Goal: Check status

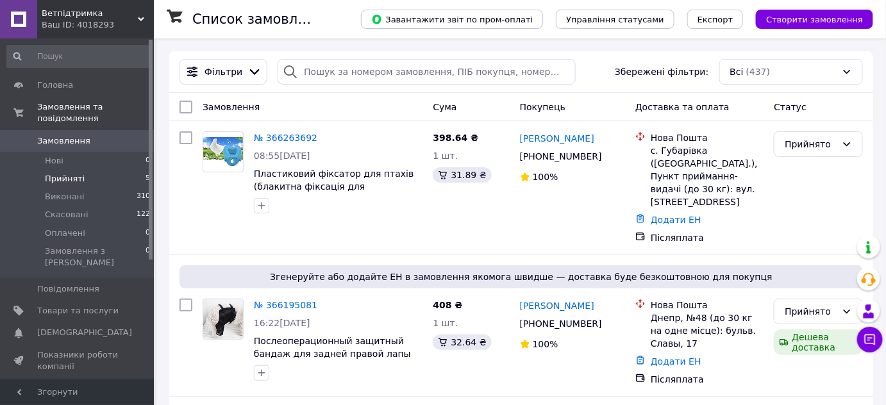
click at [60, 173] on span "Прийняті" at bounding box center [65, 179] width 40 height 12
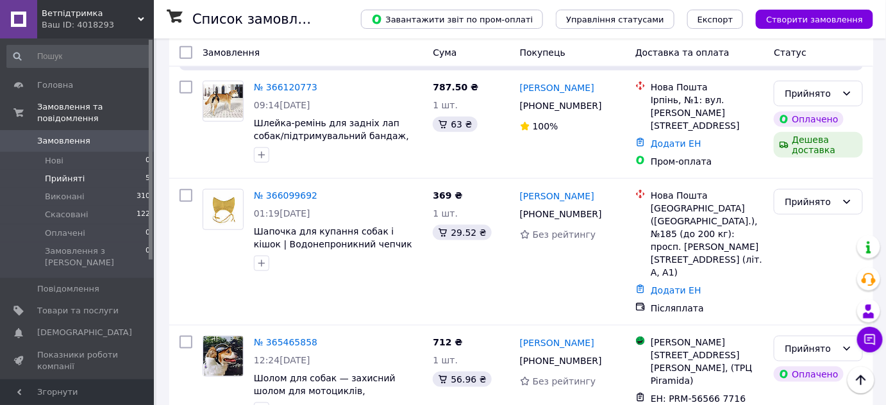
scroll to position [416, 0]
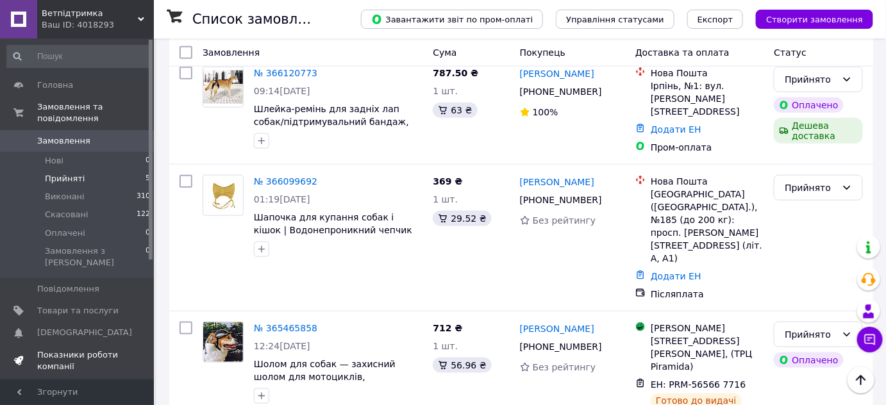
click at [78, 349] on span "Показники роботи компанії" at bounding box center [77, 360] width 81 height 23
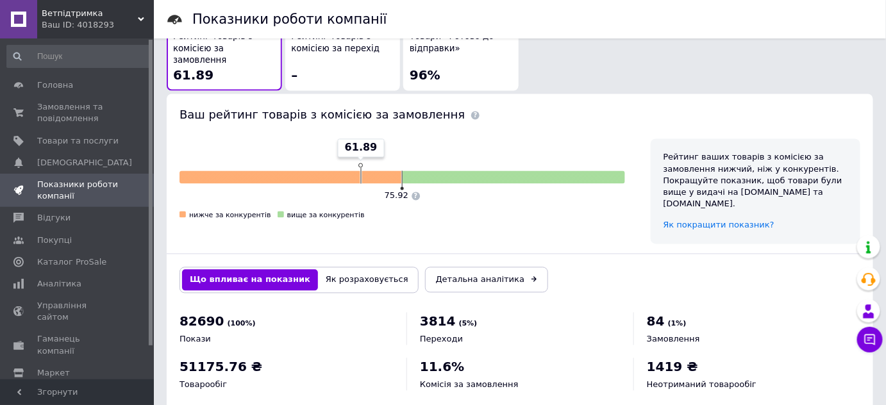
scroll to position [752, 0]
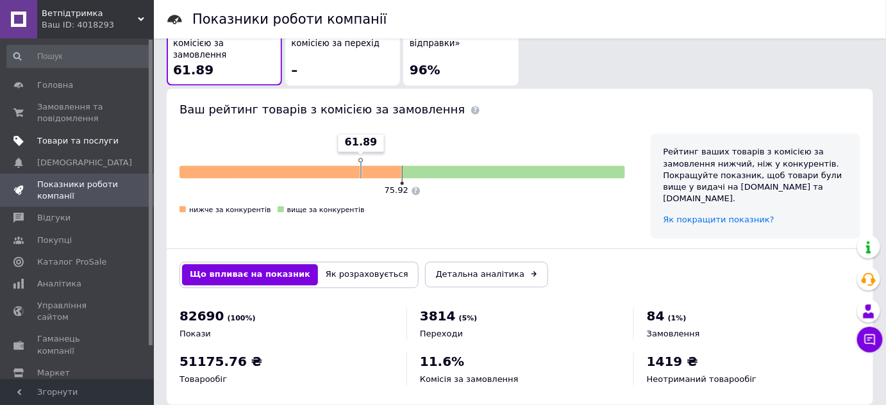
click at [74, 141] on span "Товари та послуги" at bounding box center [77, 141] width 81 height 12
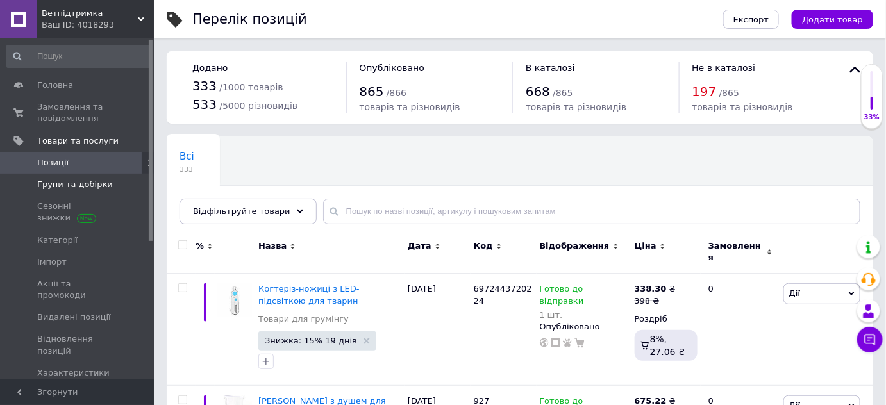
click at [86, 189] on span "Групи та добірки" at bounding box center [75, 185] width 76 height 12
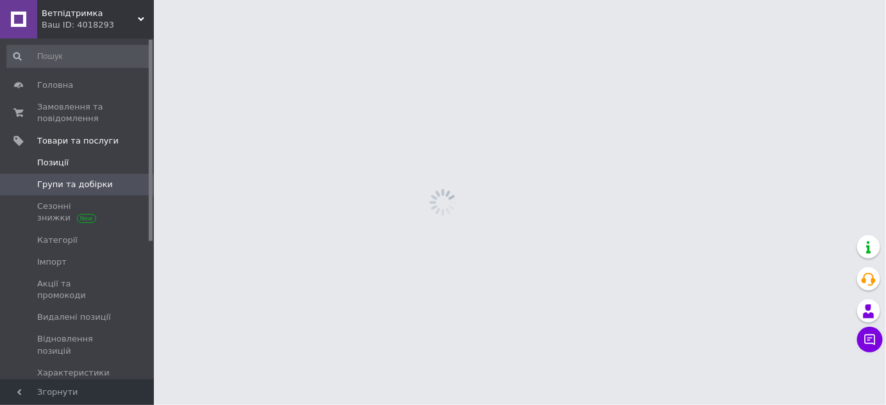
click at [89, 165] on span "Позиції" at bounding box center [77, 163] width 81 height 12
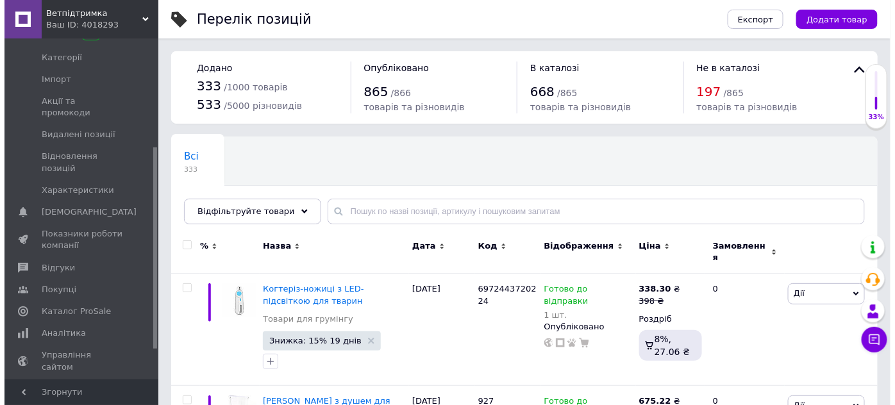
scroll to position [183, 0]
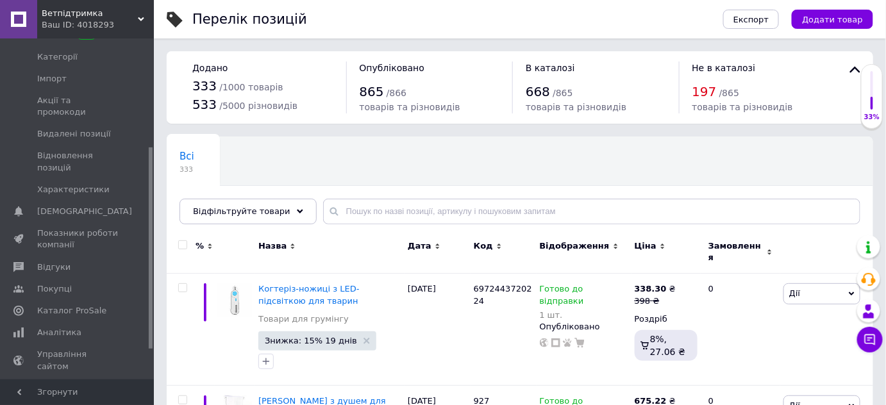
drag, startPoint x: 149, startPoint y: 159, endPoint x: 159, endPoint y: 267, distance: 108.2
click at [65, 322] on link "Аналітика" at bounding box center [79, 333] width 158 height 22
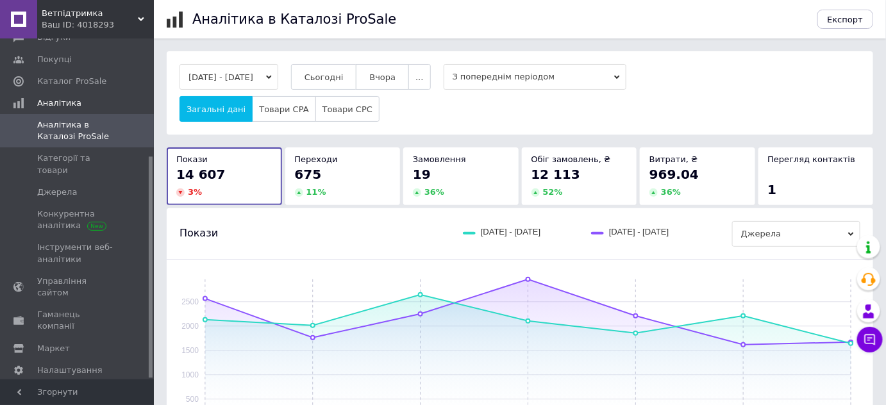
scroll to position [31, 0]
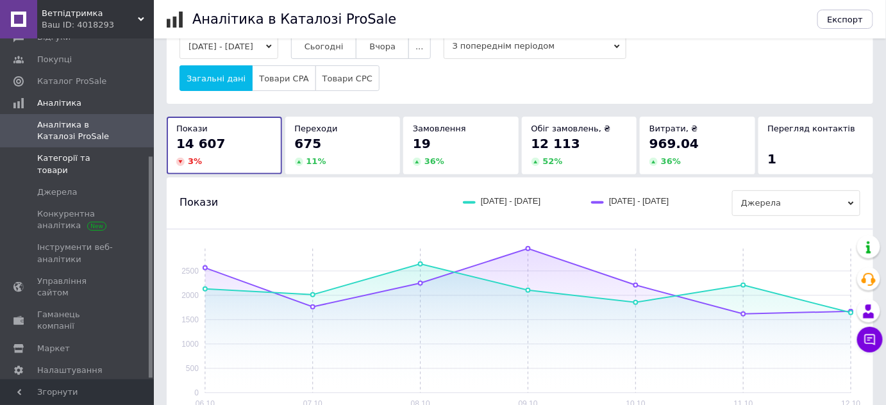
click at [108, 158] on span "Категорії та товари" at bounding box center [77, 164] width 81 height 23
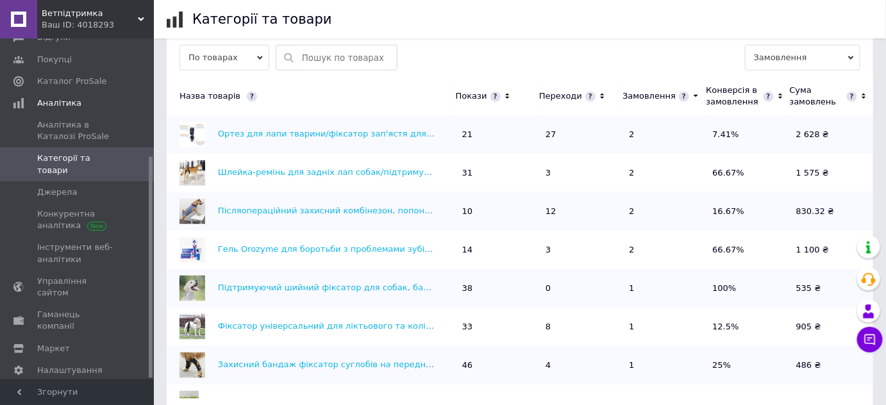
scroll to position [403, 0]
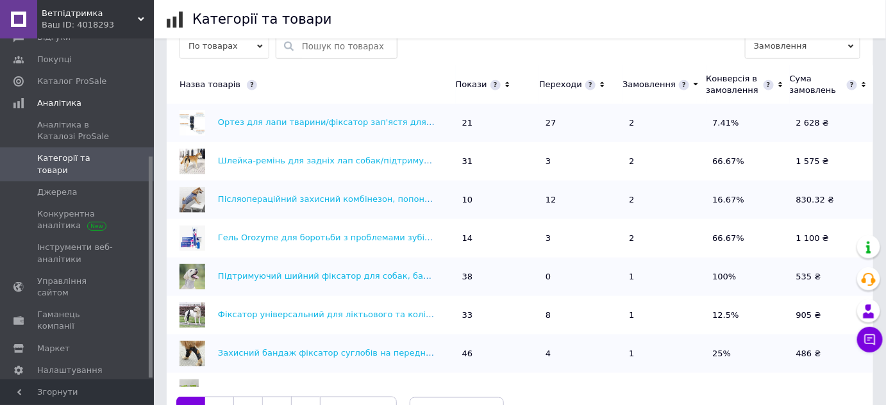
click at [598, 80] on icon at bounding box center [602, 85] width 8 height 11
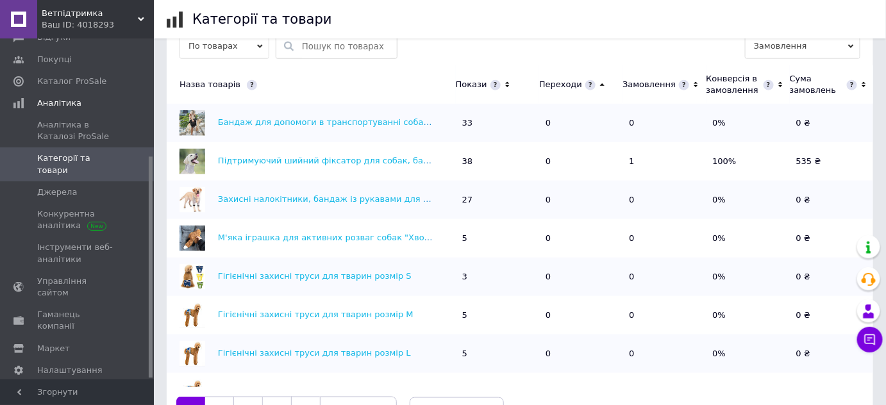
click at [598, 80] on icon at bounding box center [602, 85] width 8 height 11
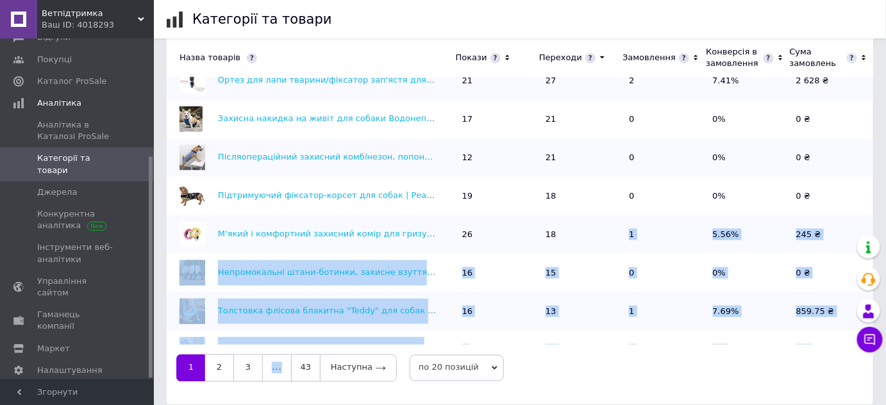
scroll to position [201, 0]
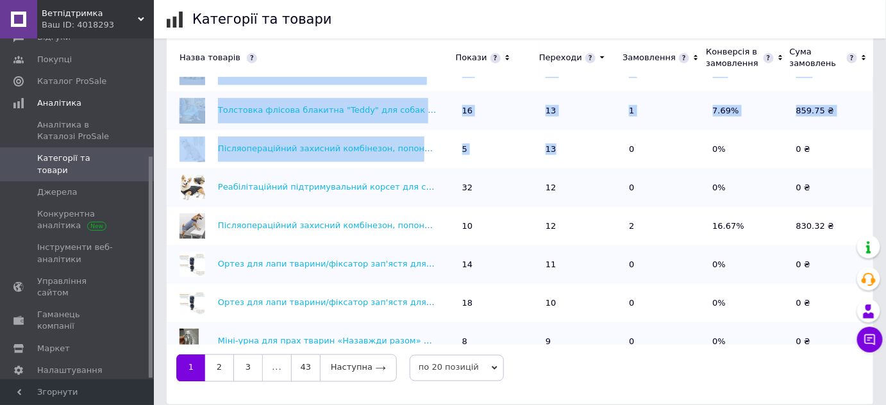
drag, startPoint x: 596, startPoint y: 209, endPoint x: 622, endPoint y: 146, distance: 67.9
click at [622, 146] on tbody "Ортез для лапи тварини/фіксатор зап'ястя для собак і кішок | Бандаж на передню …" at bounding box center [520, 203] width 707 height 283
click at [622, 146] on td "13" at bounding box center [580, 149] width 83 height 38
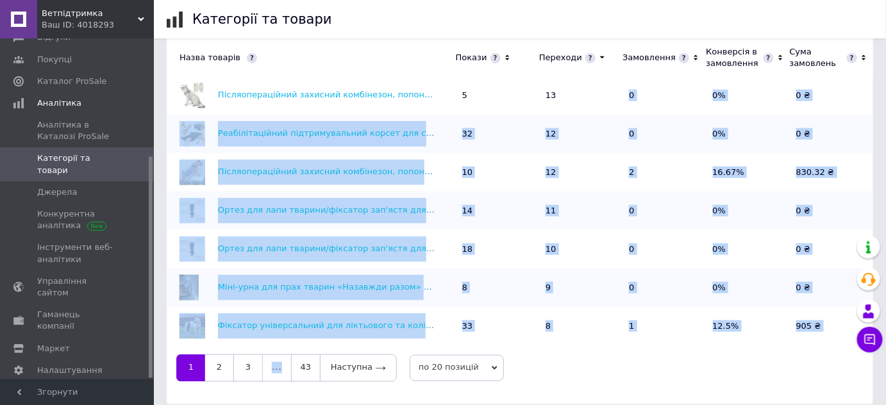
scroll to position [410, 0]
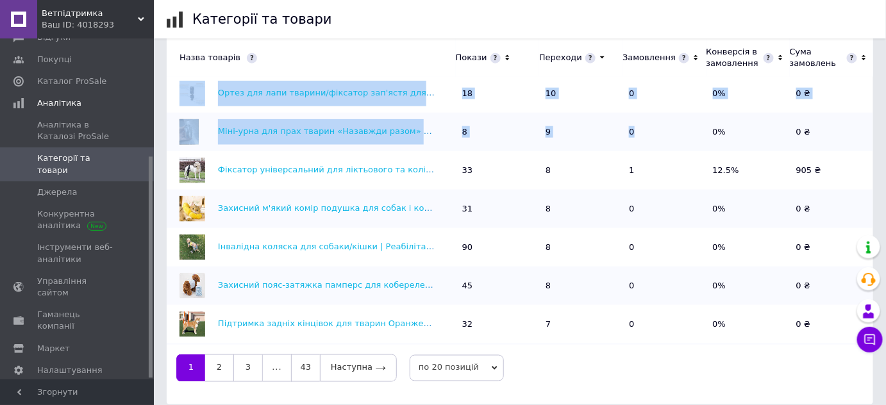
drag, startPoint x: 622, startPoint y: 146, endPoint x: 644, endPoint y: 137, distance: 23.8
click at [644, 137] on tbody "Ортез для лапи тварини/фіксатор зап'ястя для собак і кішок | Бандаж на передню …" at bounding box center [520, 203] width 707 height 283
click at [644, 137] on td "0" at bounding box center [664, 132] width 83 height 38
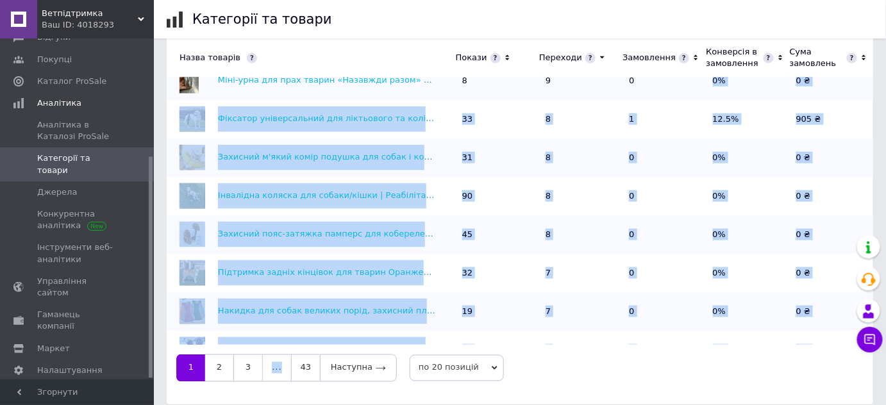
scroll to position [485, 0]
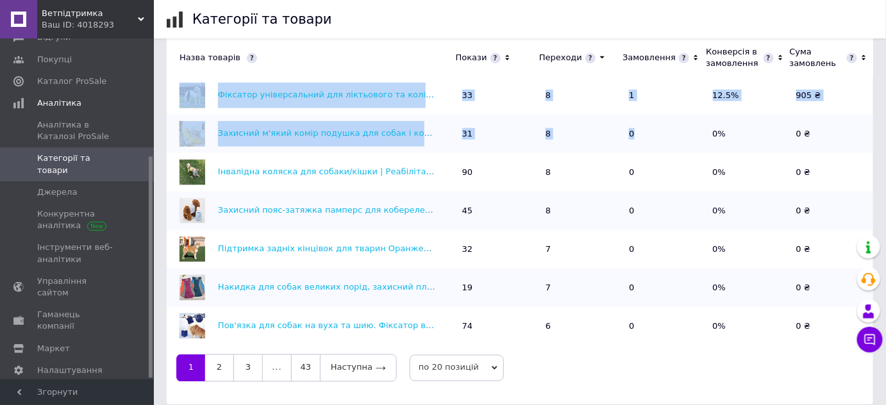
drag, startPoint x: 644, startPoint y: 137, endPoint x: 655, endPoint y: 126, distance: 15.0
click at [655, 126] on tbody "Ортез для лапи тварини/фіксатор зап'ястя для собак і кішок | Бандаж на передню …" at bounding box center [520, 203] width 707 height 283
click at [215, 363] on link "2" at bounding box center [219, 368] width 28 height 27
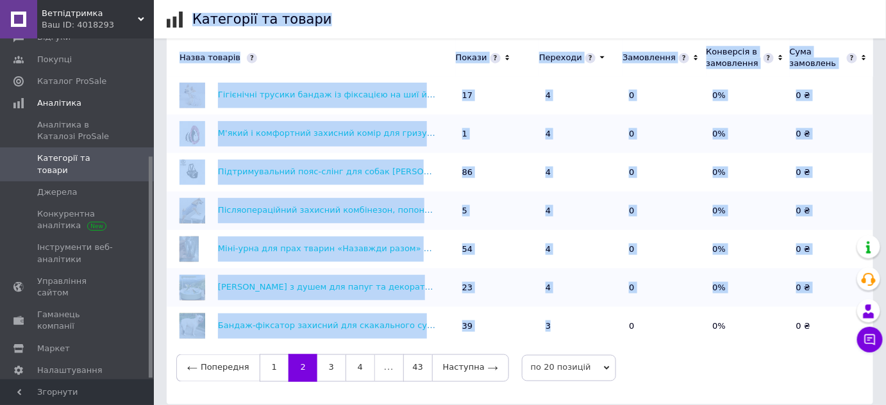
drag, startPoint x: 551, startPoint y: 304, endPoint x: 578, endPoint y: 35, distance: 270.0
